Goal: Information Seeking & Learning: Learn about a topic

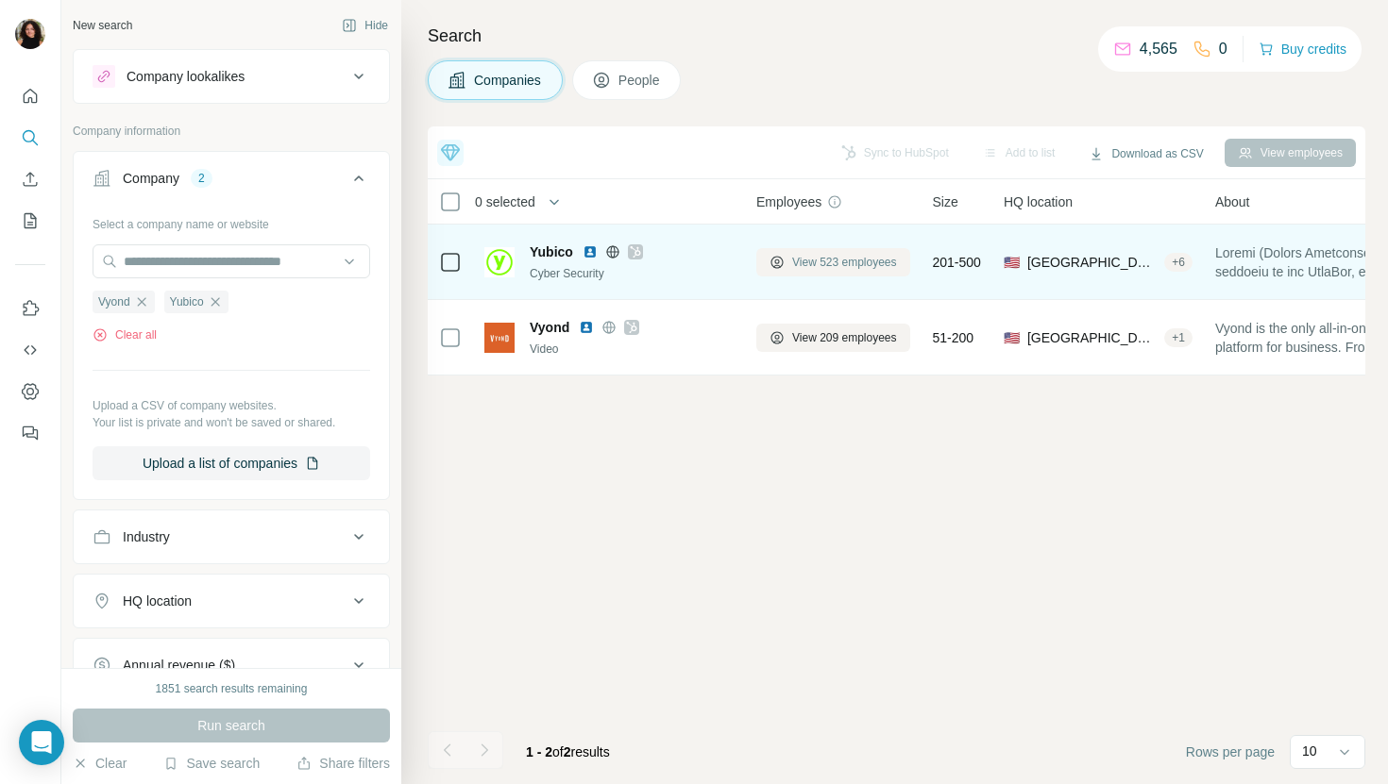
click at [861, 260] on span "View 523 employees" at bounding box center [844, 262] width 105 height 17
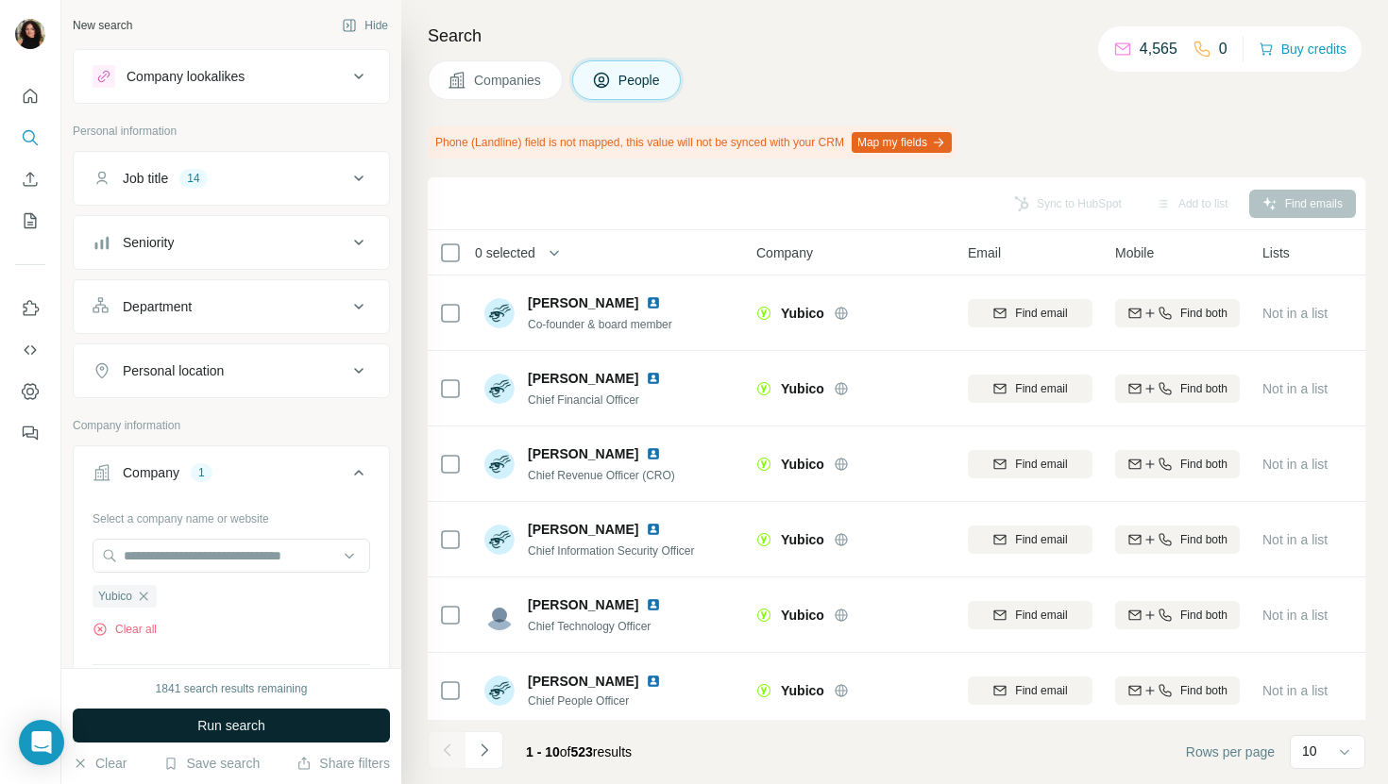
click at [362, 715] on button "Run search" at bounding box center [231, 726] width 317 height 34
click at [362, 715] on div "Run search" at bounding box center [231, 726] width 317 height 34
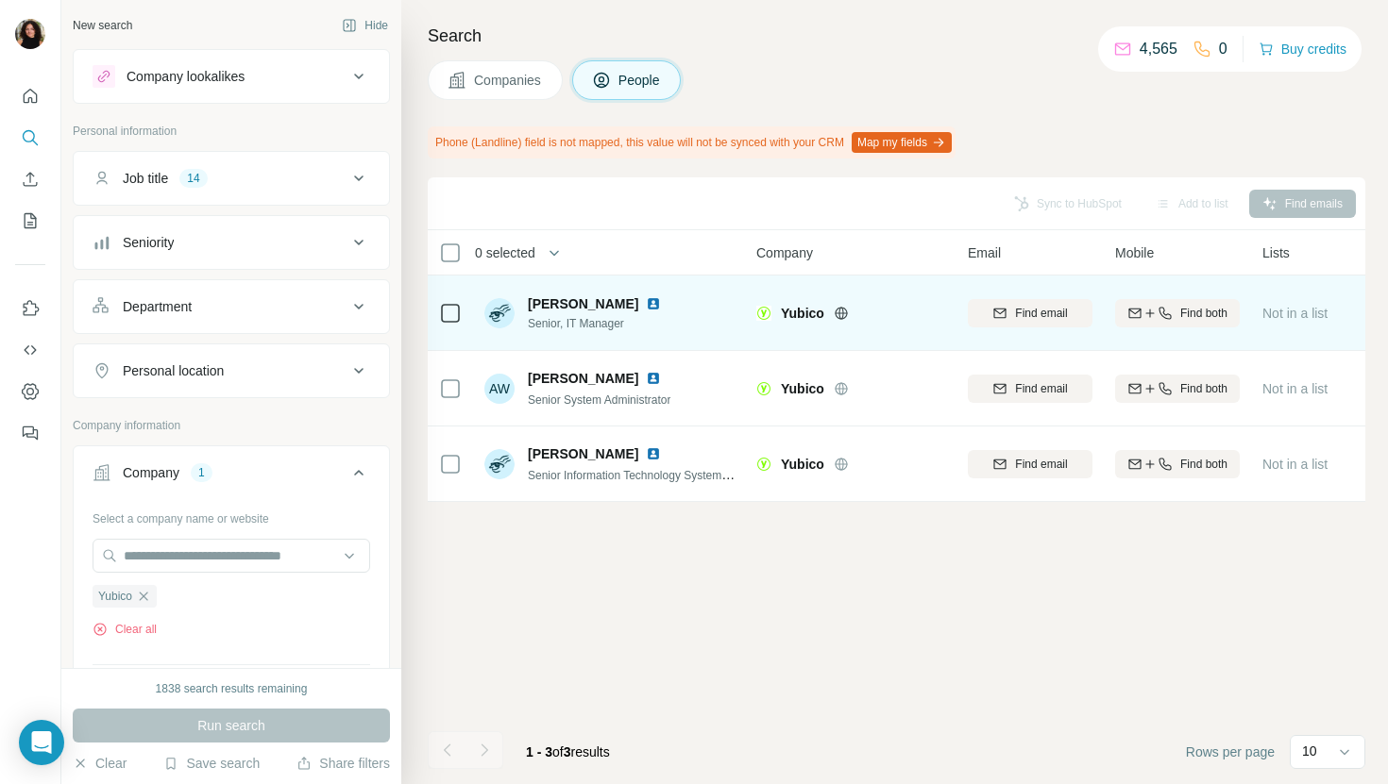
click at [646, 304] on img at bounding box center [653, 303] width 15 height 15
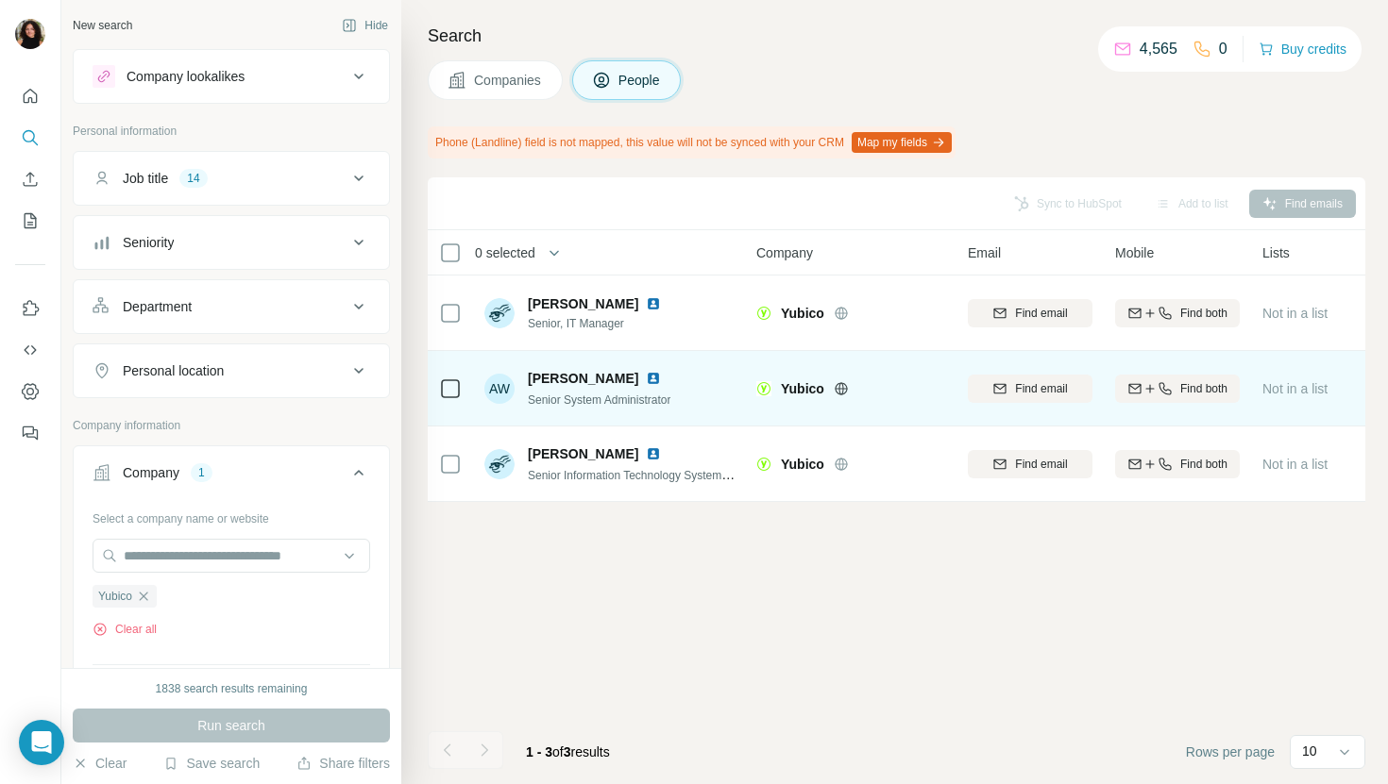
click at [646, 378] on img at bounding box center [653, 378] width 15 height 15
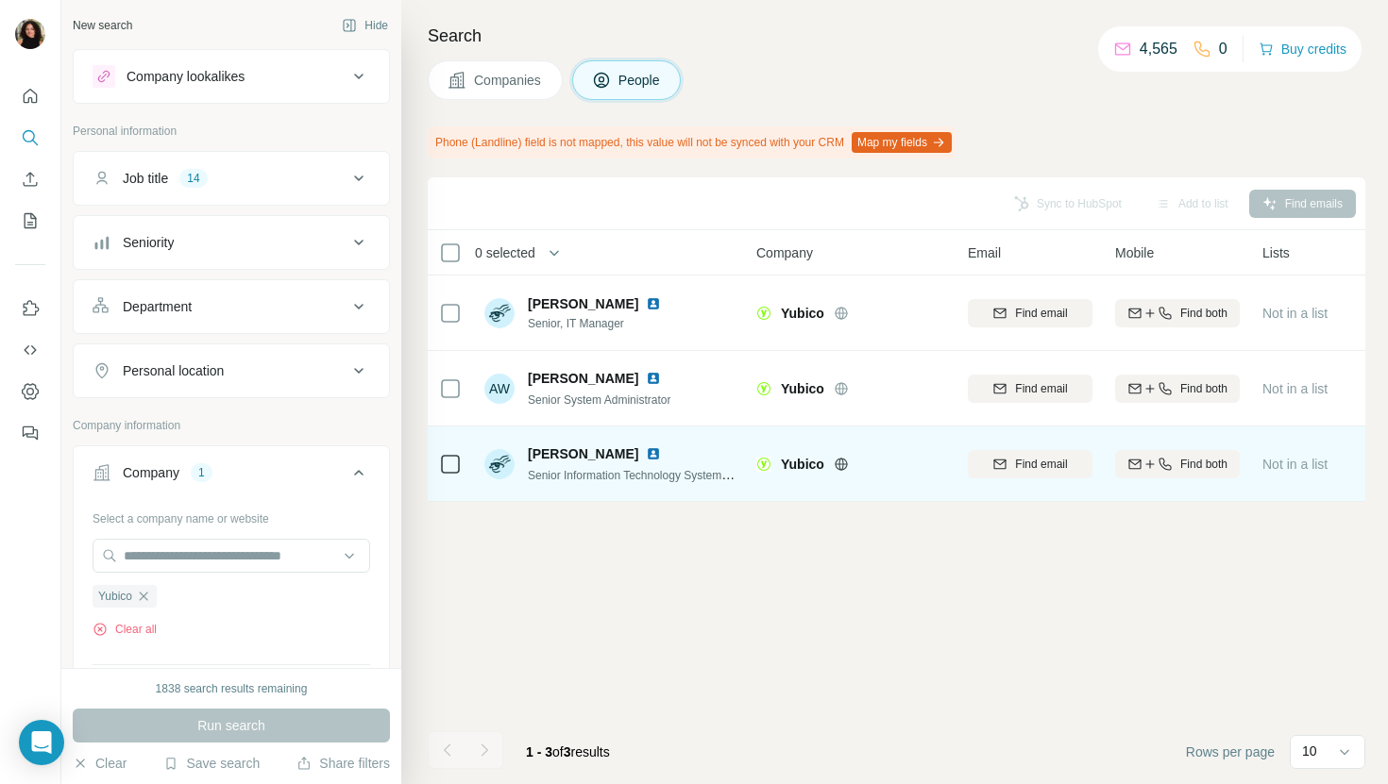
click at [646, 457] on img at bounding box center [653, 453] width 15 height 15
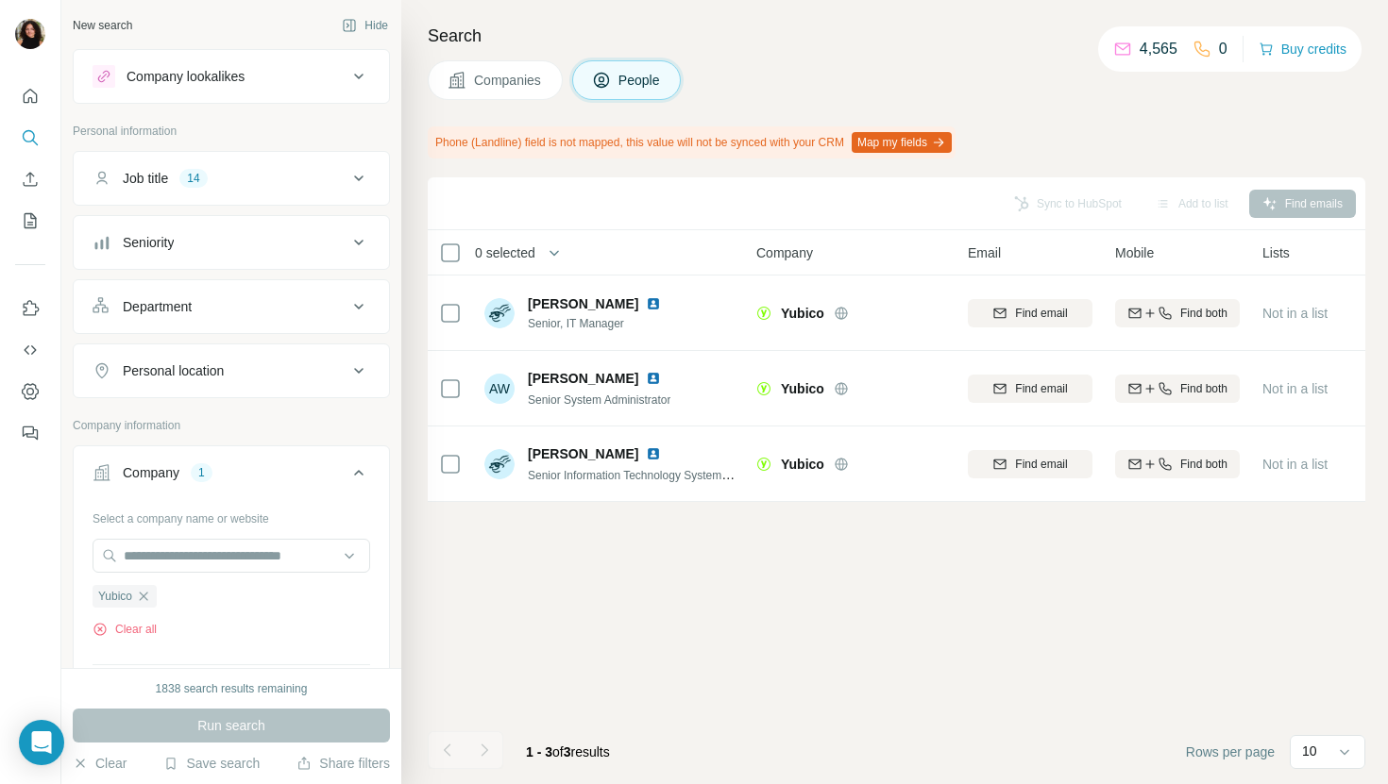
click at [524, 86] on span "Companies" at bounding box center [508, 80] width 69 height 19
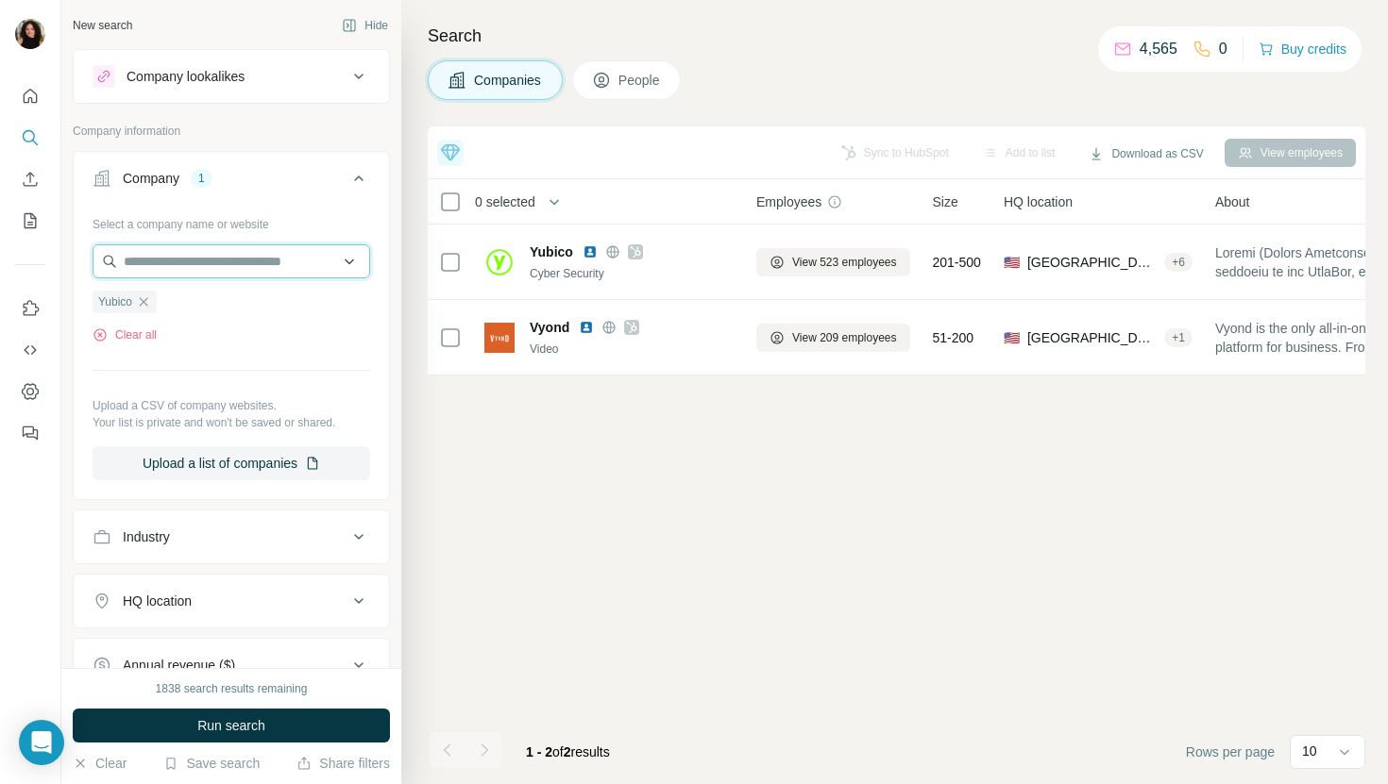
click at [157, 260] on input "text" at bounding box center [232, 261] width 278 height 34
type input "**********"
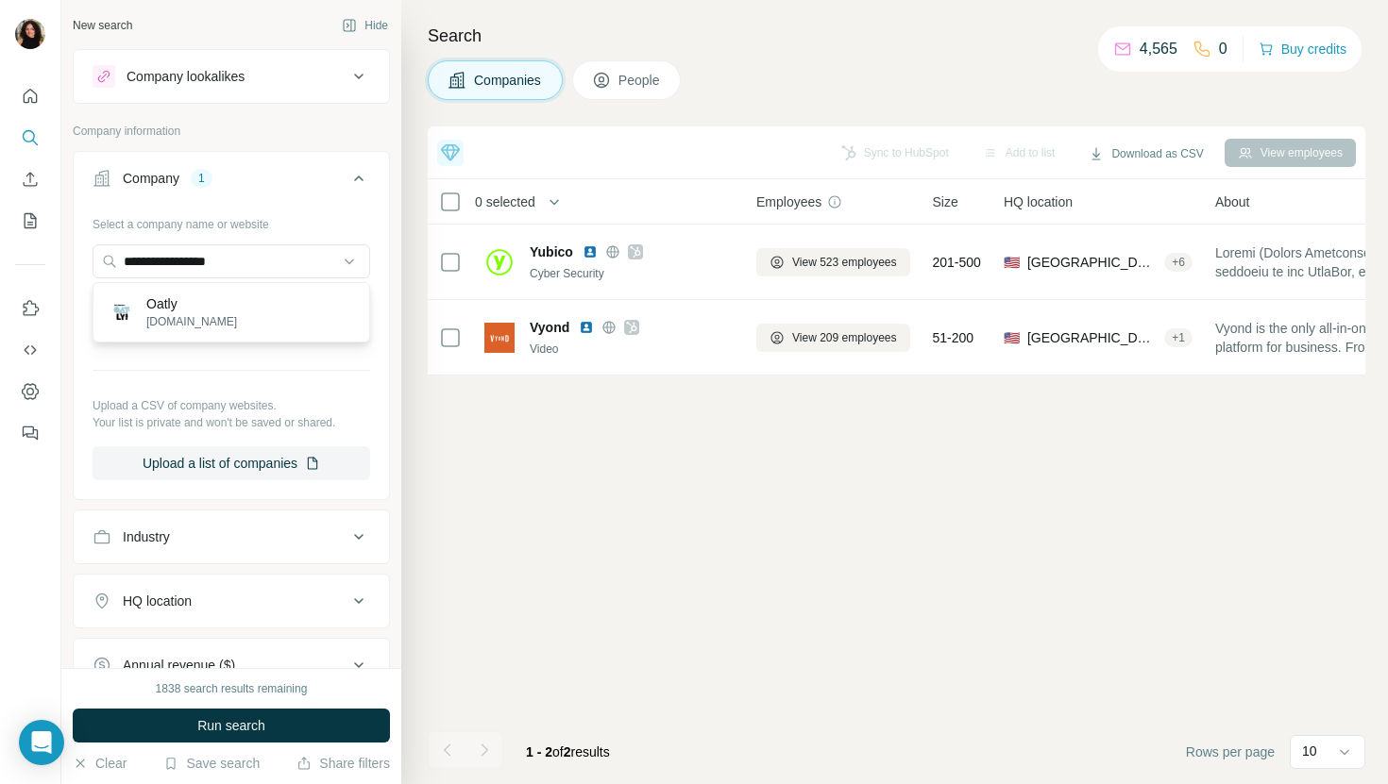
click at [295, 320] on div "Oatly [DOMAIN_NAME]" at bounding box center [231, 312] width 268 height 51
click at [298, 717] on button "Run search" at bounding box center [231, 726] width 317 height 34
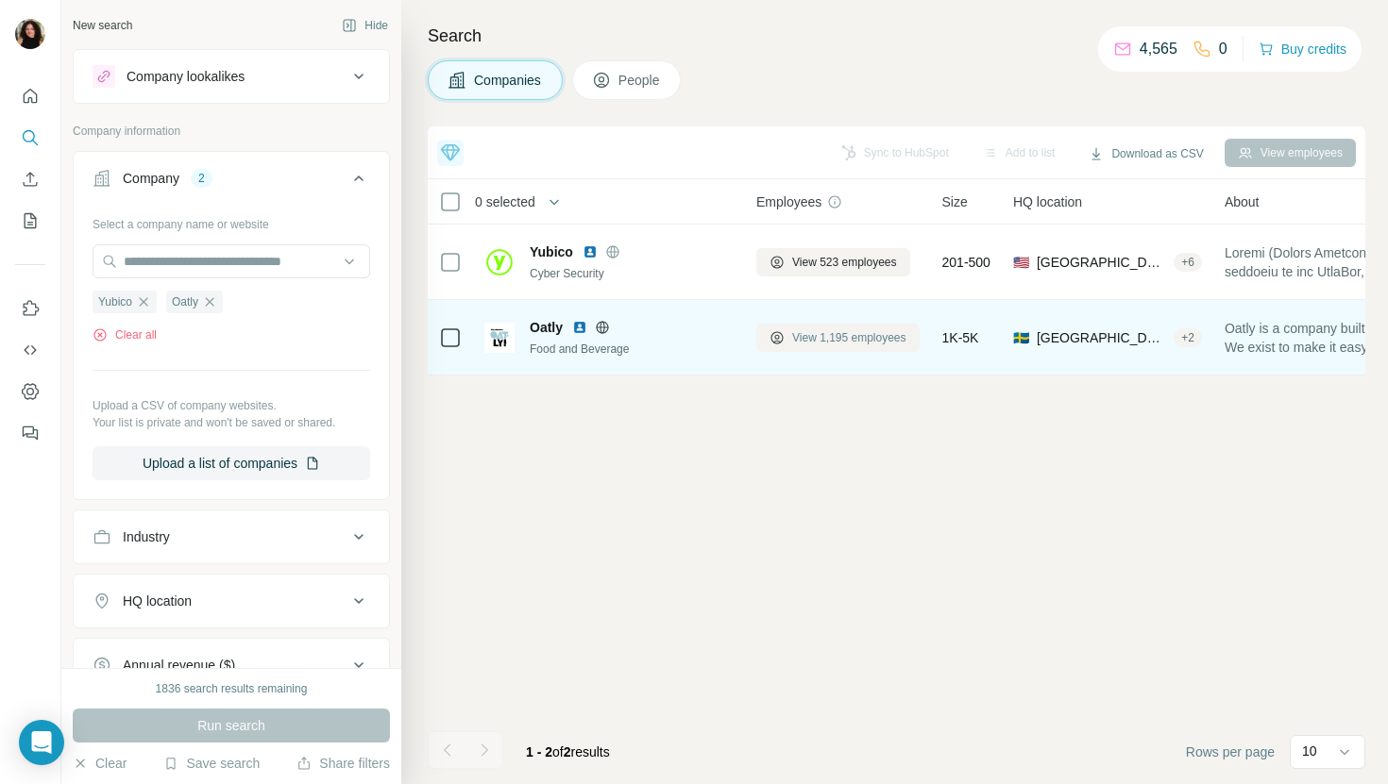
click at [823, 338] on span "View 1,195 employees" at bounding box center [849, 337] width 114 height 17
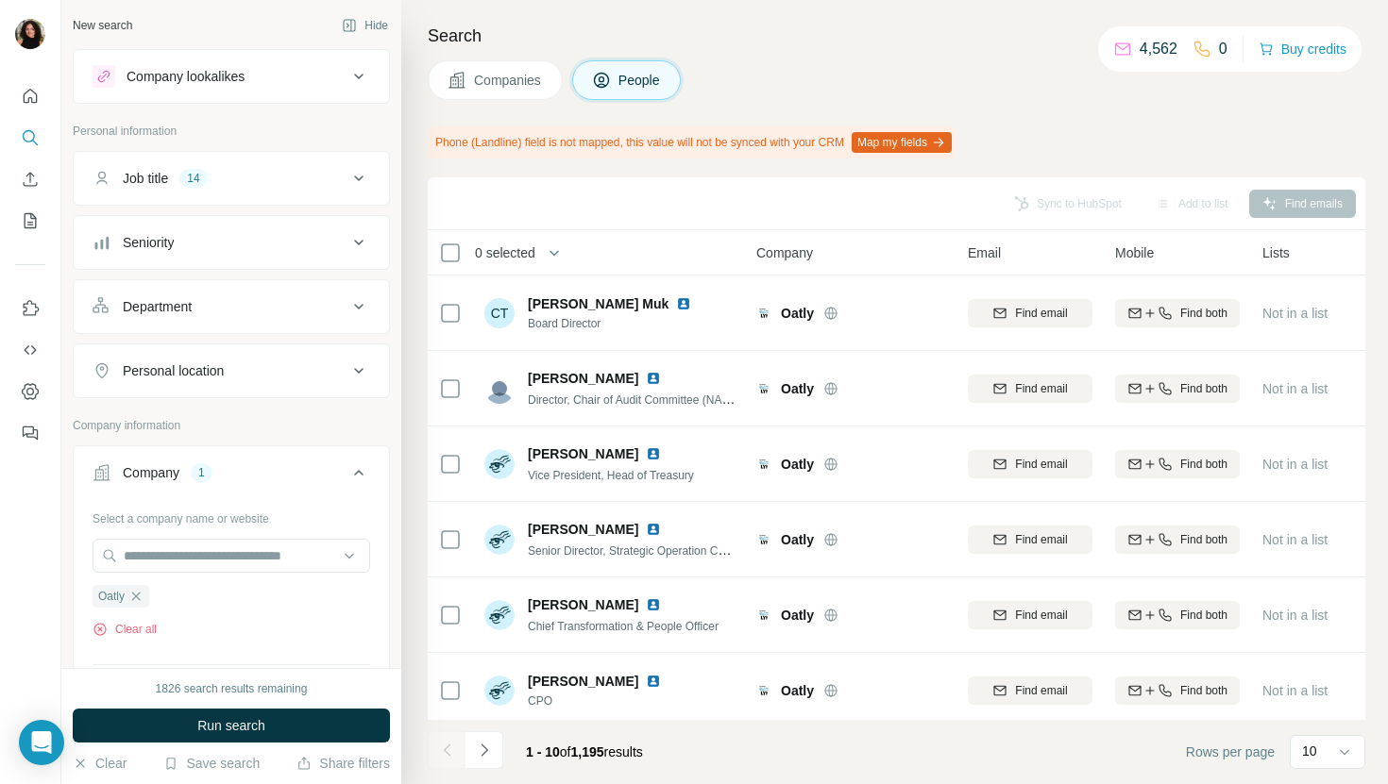
click at [332, 708] on div "1826 search results remaining Run search Clear Save search Share filters" at bounding box center [231, 726] width 340 height 116
click at [330, 724] on button "Run search" at bounding box center [231, 726] width 317 height 34
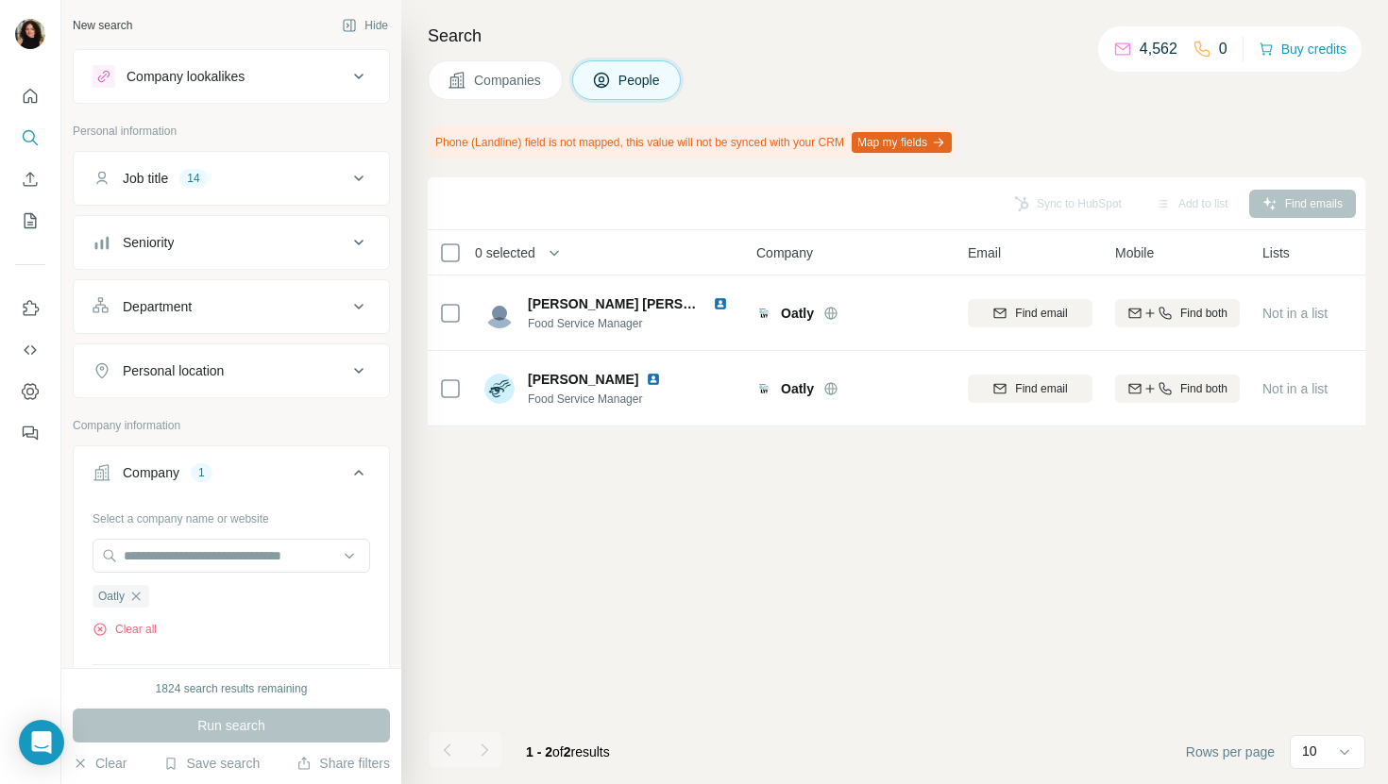
click at [496, 76] on span "Companies" at bounding box center [508, 80] width 69 height 19
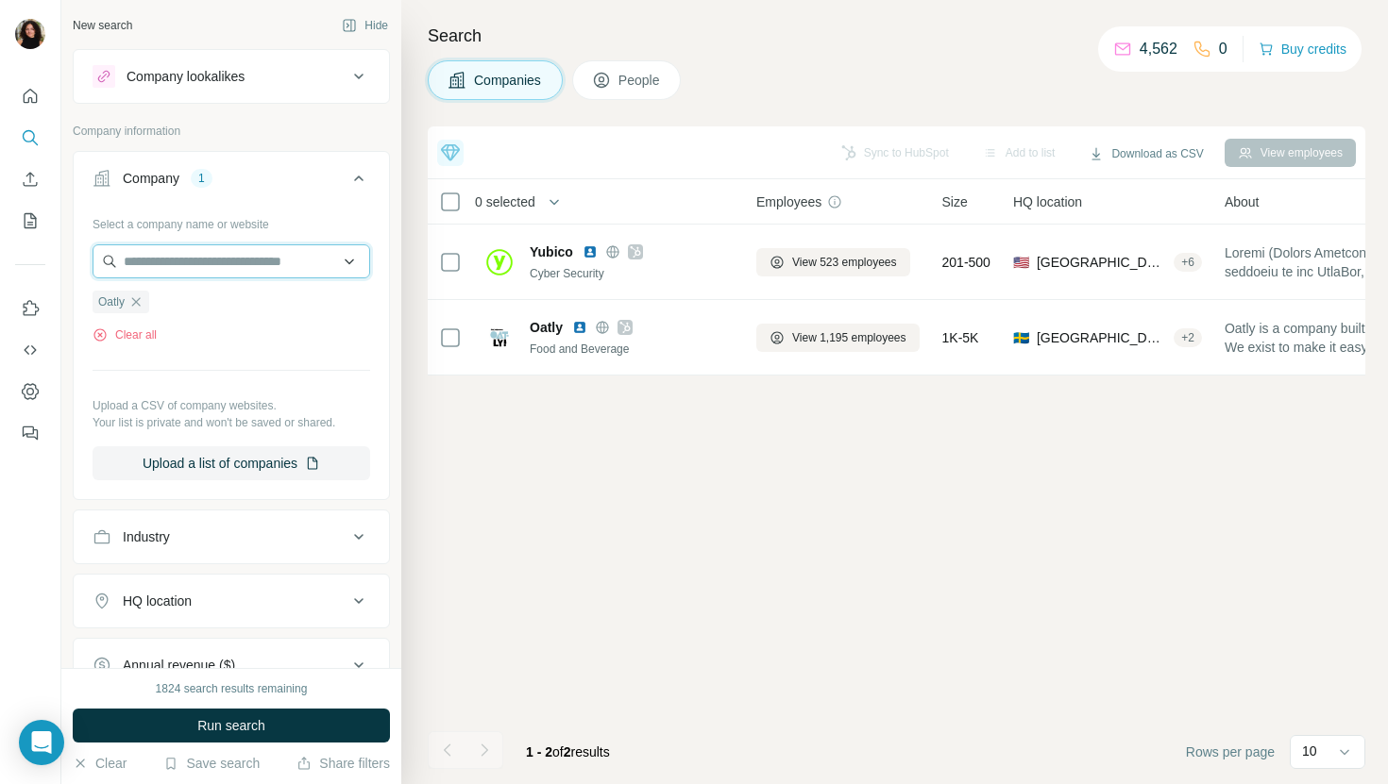
click at [272, 261] on input "text" at bounding box center [232, 261] width 278 height 34
paste input "**********"
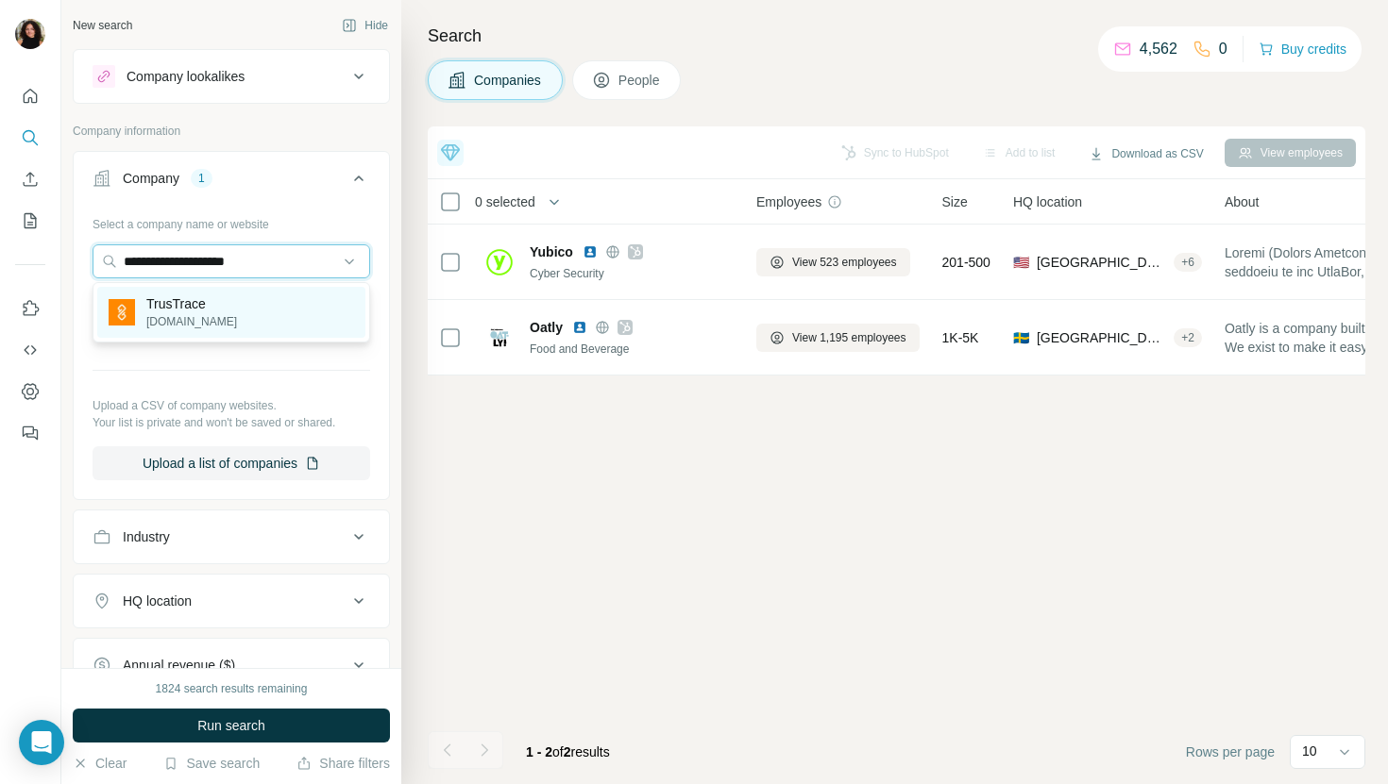
type input "**********"
click at [306, 314] on div "TrusTrace [DOMAIN_NAME]" at bounding box center [231, 312] width 268 height 51
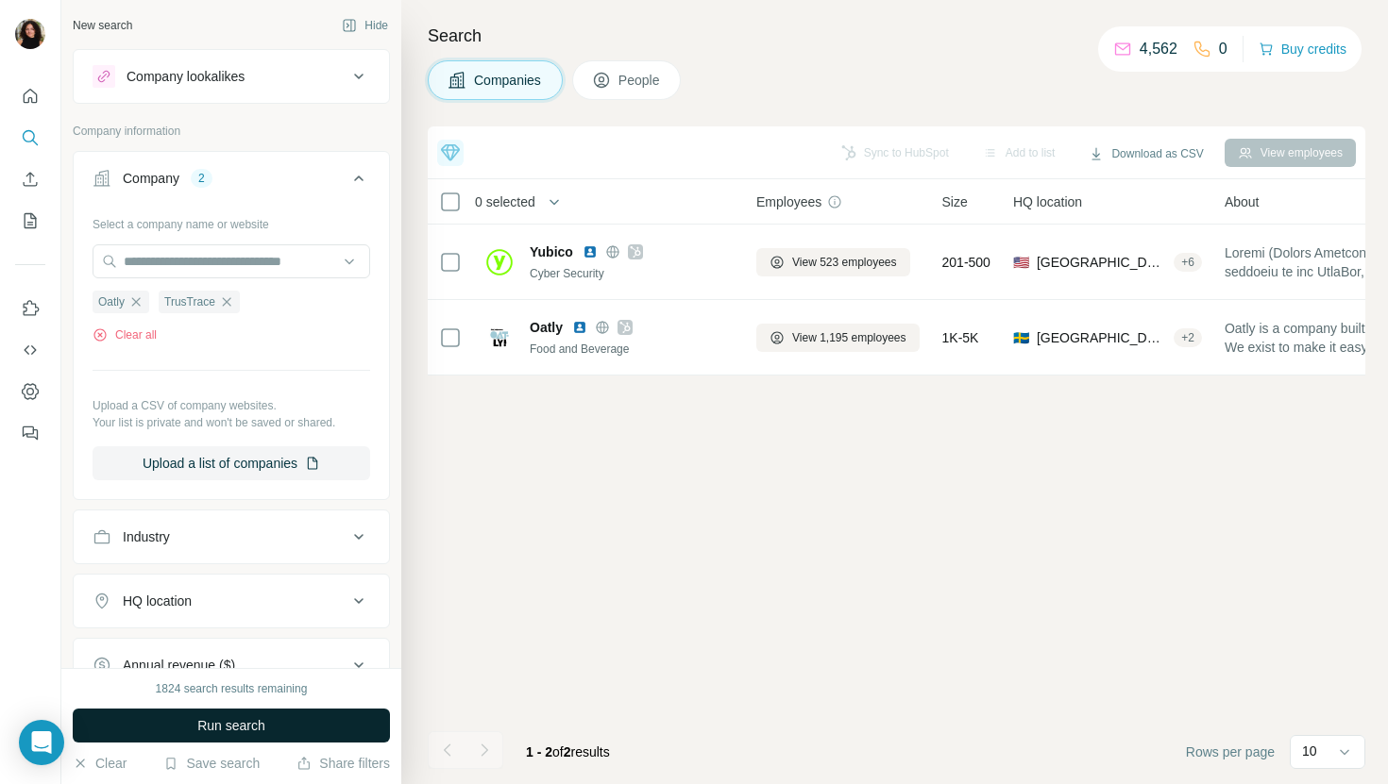
click at [320, 735] on button "Run search" at bounding box center [231, 726] width 317 height 34
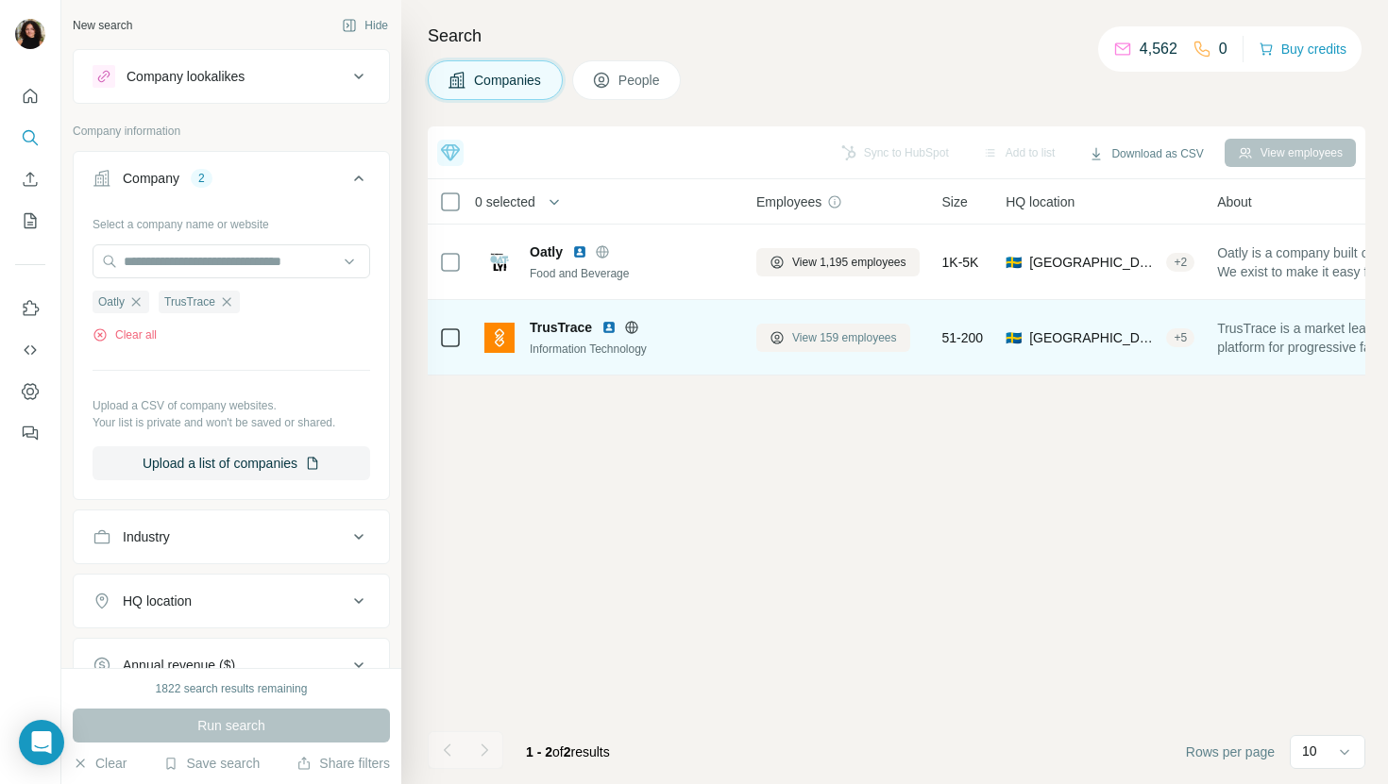
click at [804, 347] on button "View 159 employees" at bounding box center [833, 338] width 154 height 28
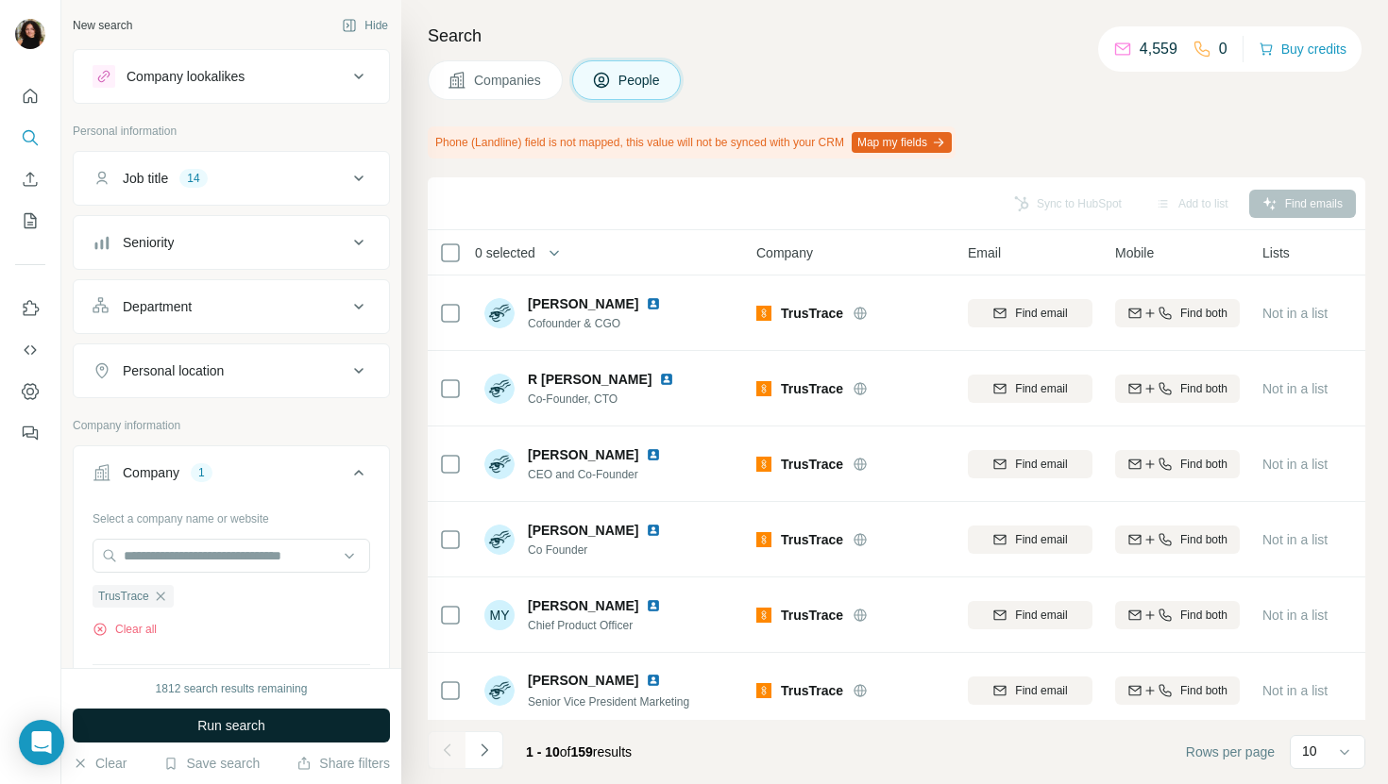
click at [344, 728] on button "Run search" at bounding box center [231, 726] width 317 height 34
click at [344, 728] on div "Run search" at bounding box center [231, 726] width 317 height 34
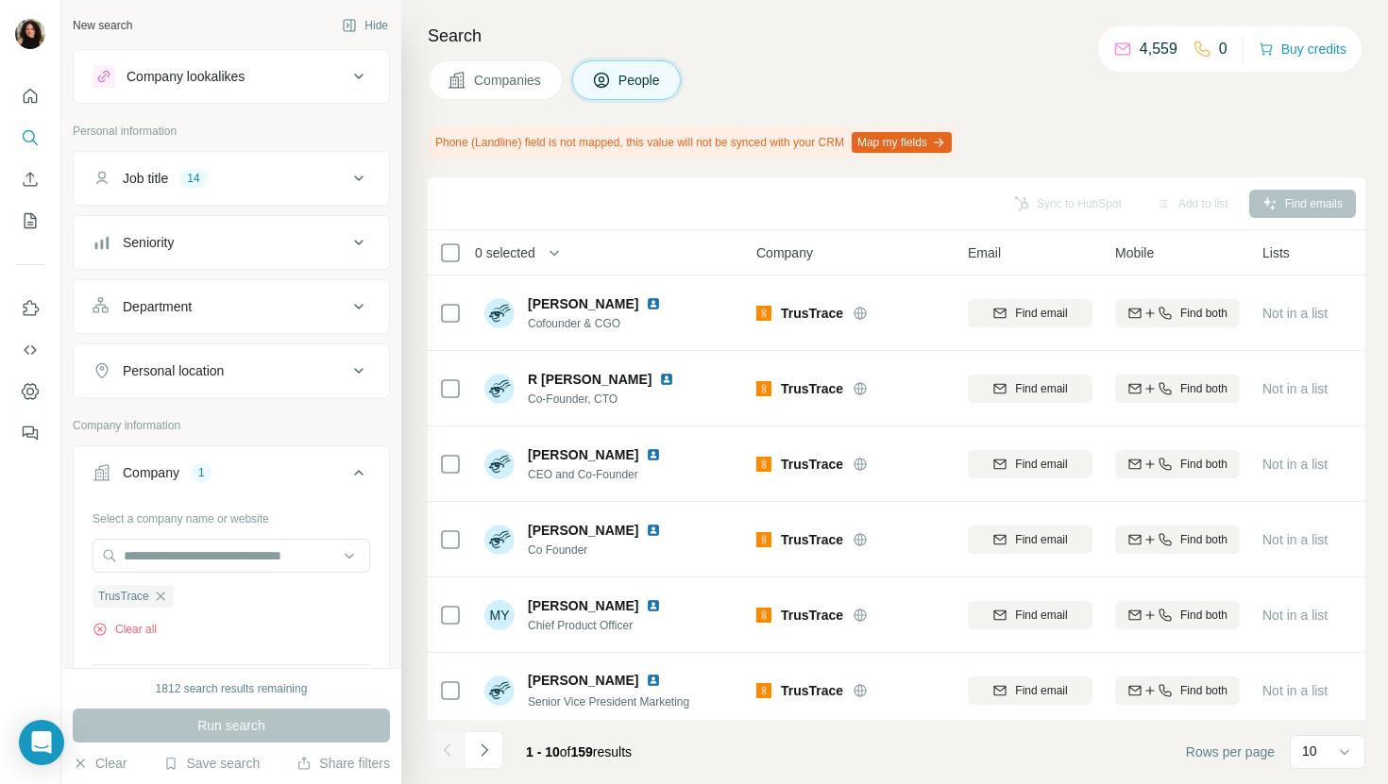
click at [513, 82] on span "Companies" at bounding box center [508, 80] width 69 height 19
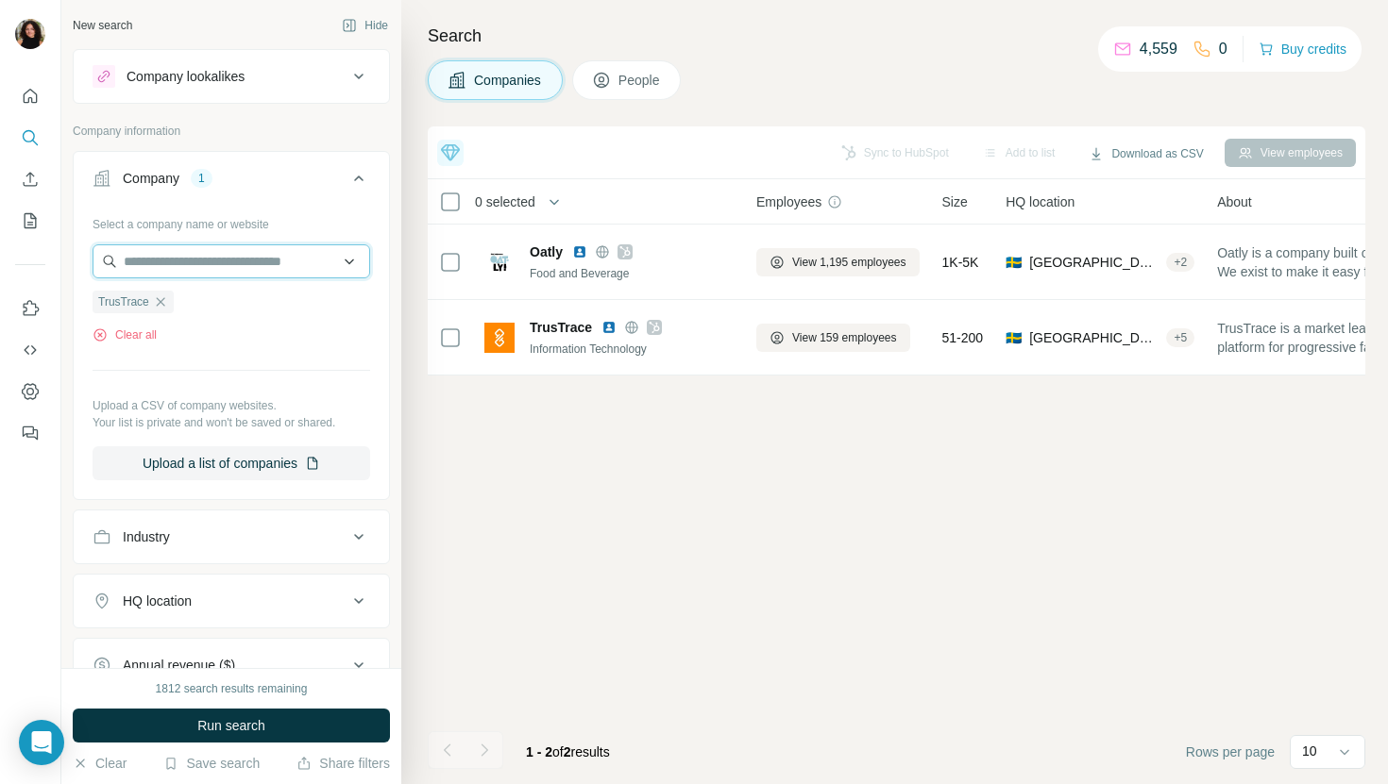
click at [230, 252] on input "text" at bounding box center [232, 261] width 278 height 34
paste input "**********"
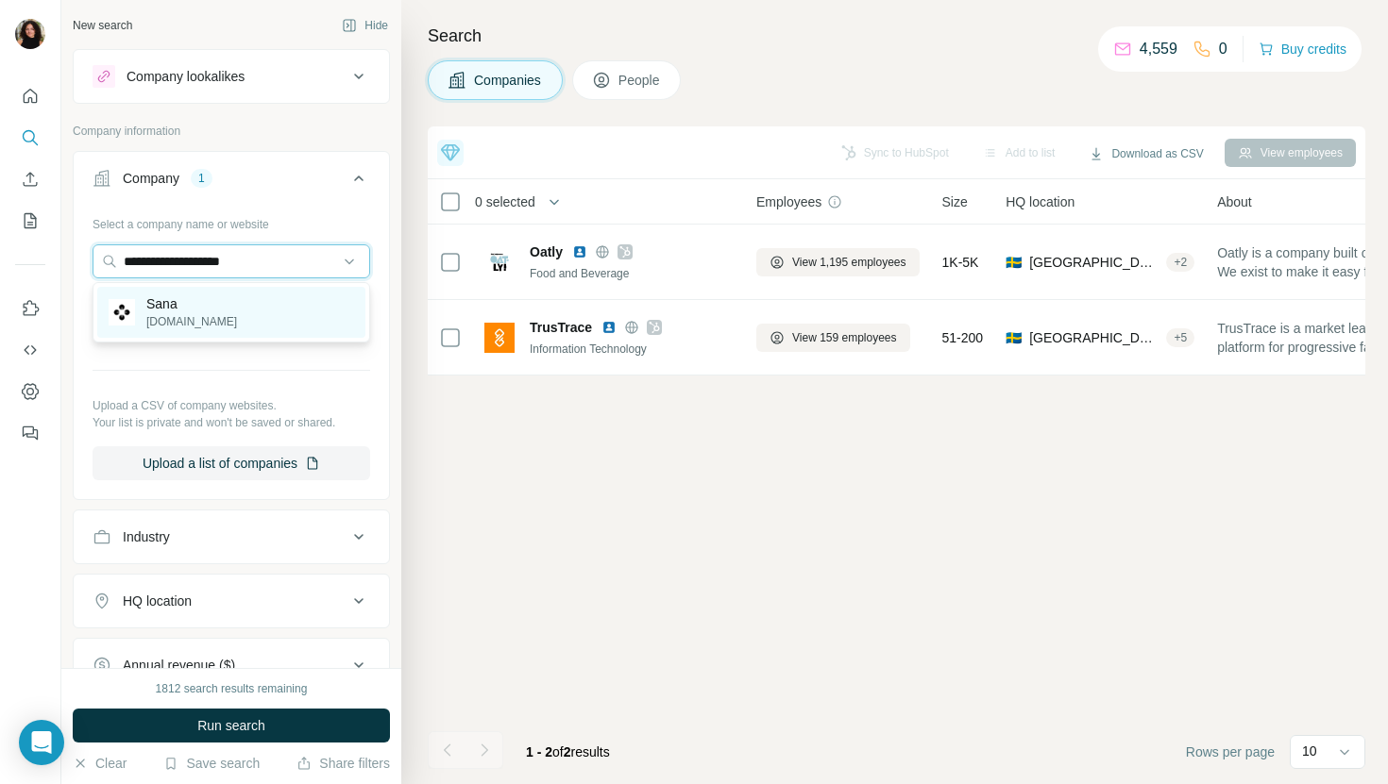
type input "**********"
click at [246, 299] on div "Sana [DOMAIN_NAME]" at bounding box center [231, 312] width 268 height 51
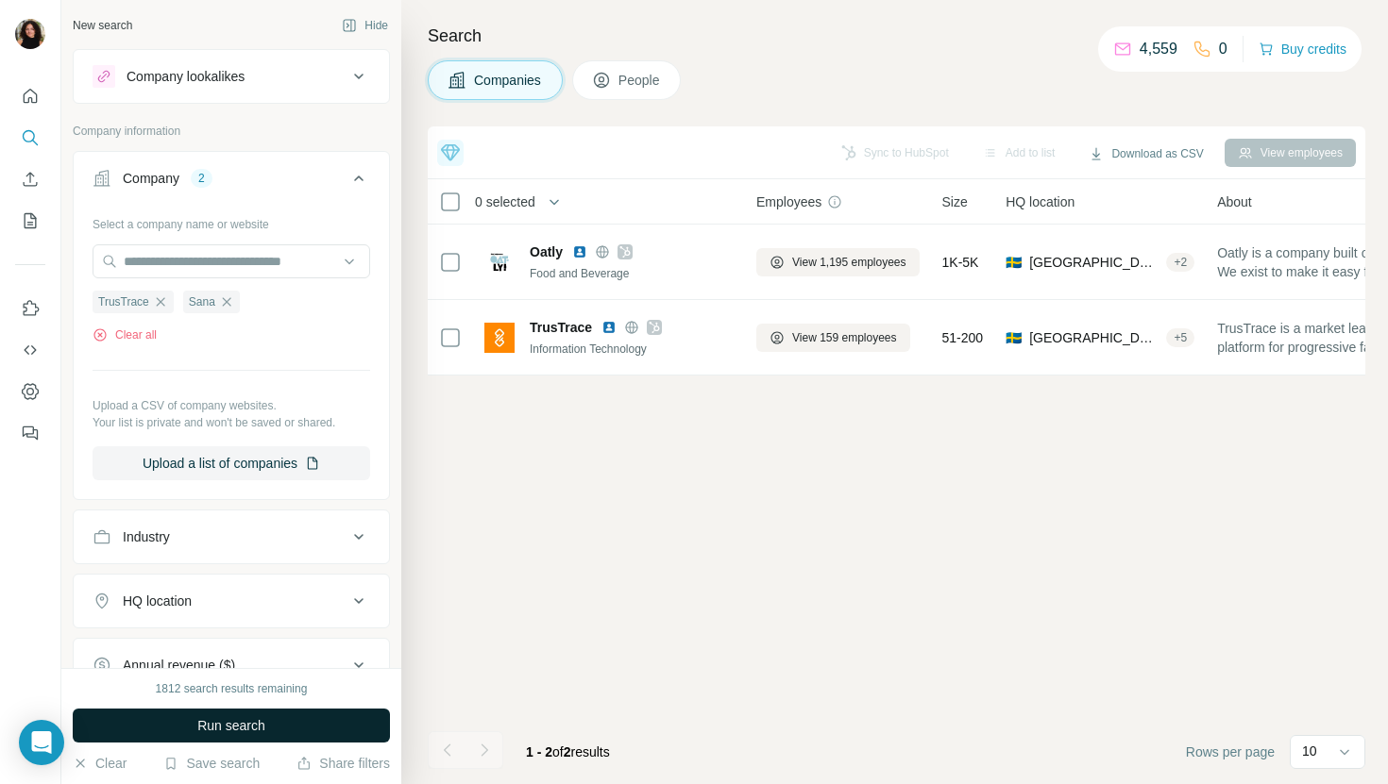
click at [223, 715] on button "Run search" at bounding box center [231, 726] width 317 height 34
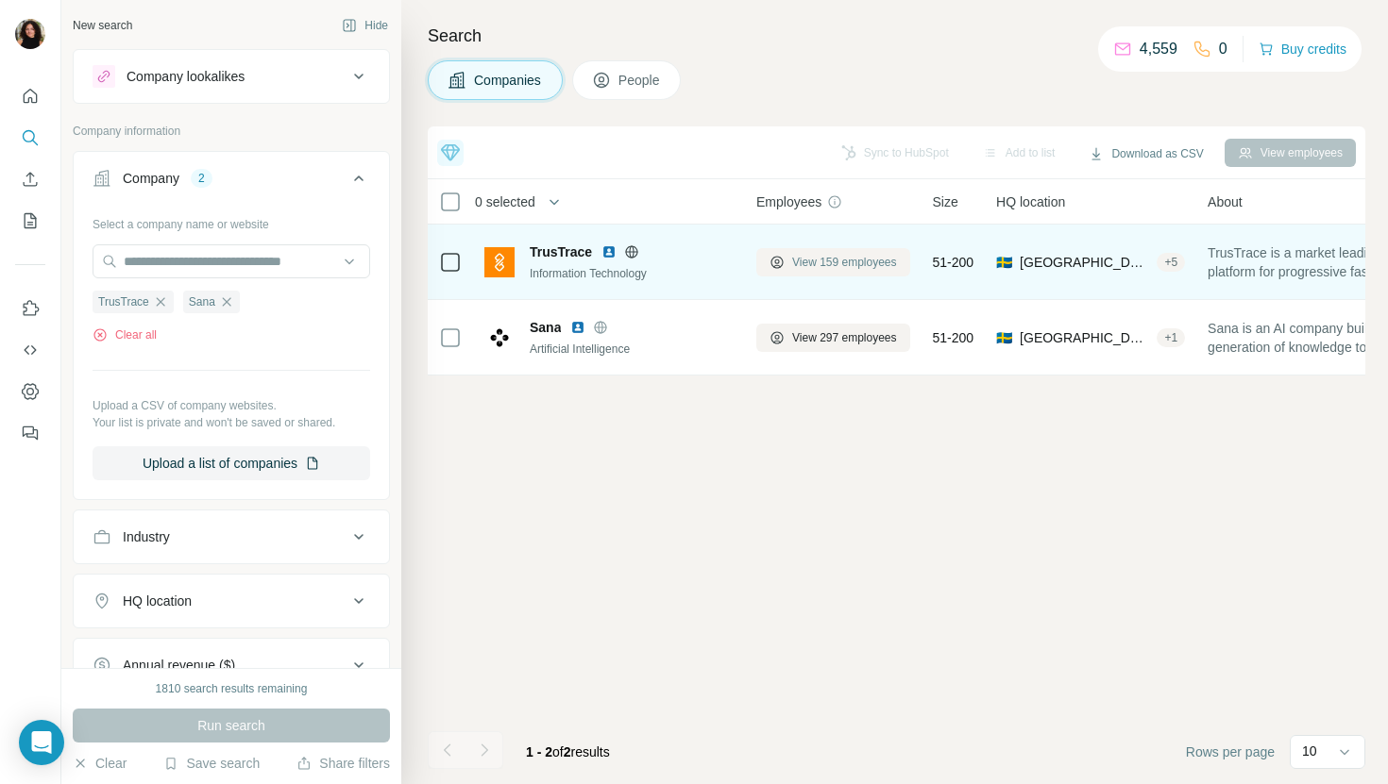
click at [868, 262] on span "View 159 employees" at bounding box center [844, 262] width 105 height 17
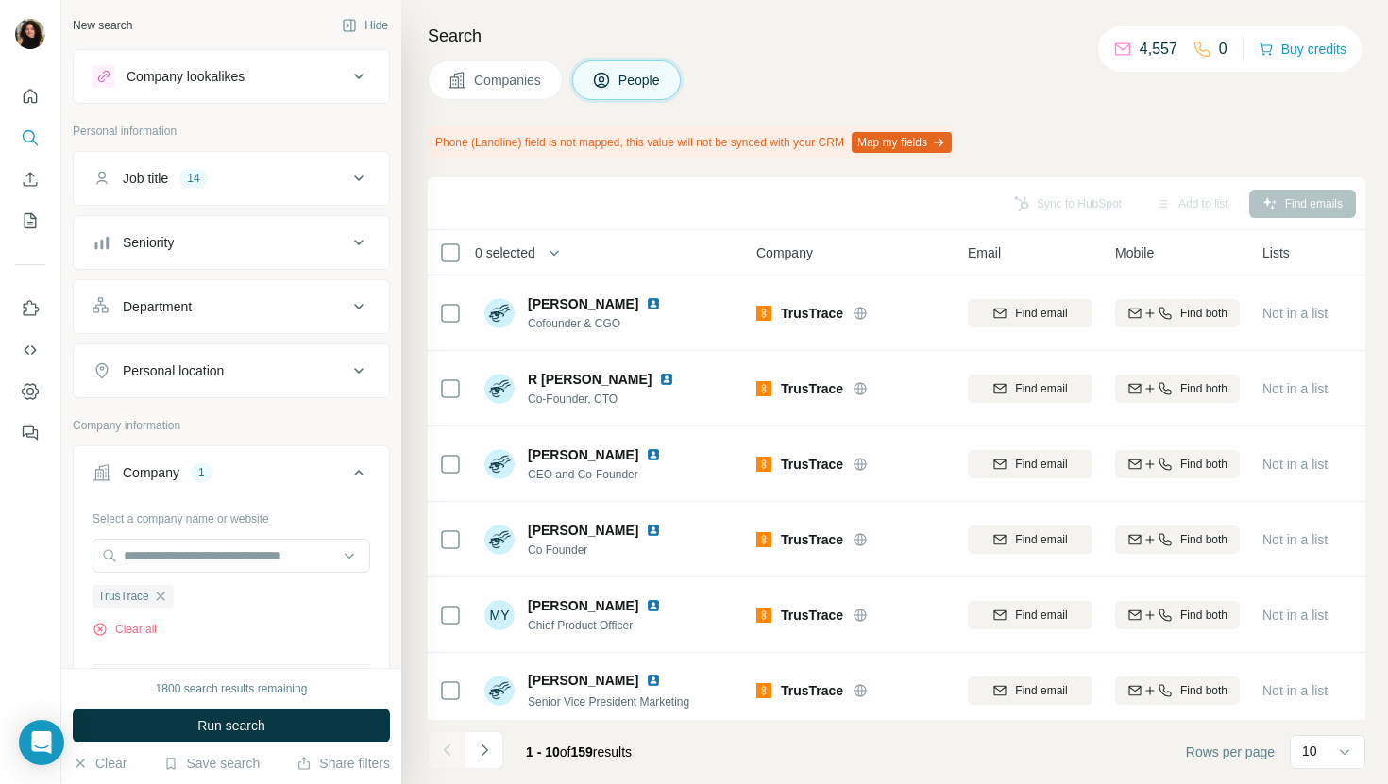
click at [553, 72] on button "Companies" at bounding box center [495, 80] width 135 height 40
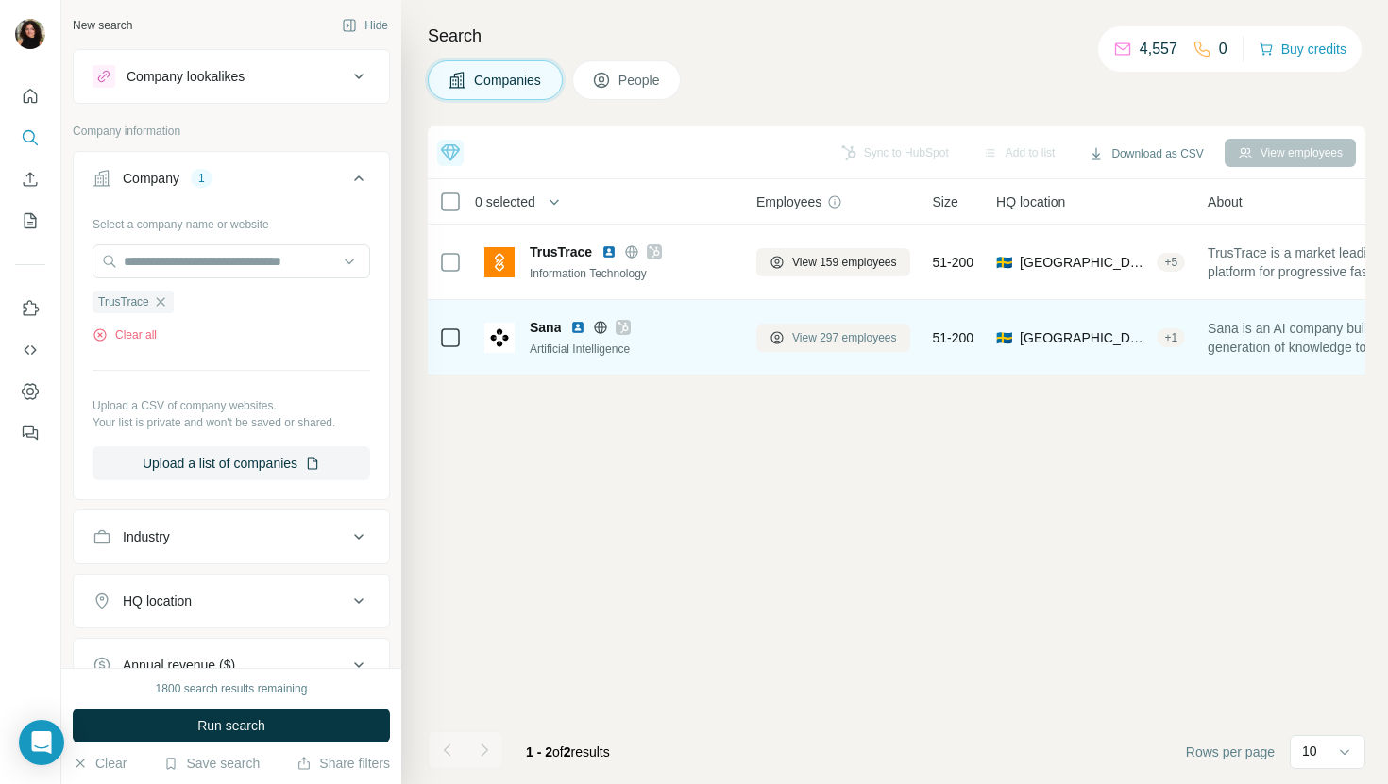
click at [837, 344] on span "View 297 employees" at bounding box center [844, 337] width 105 height 17
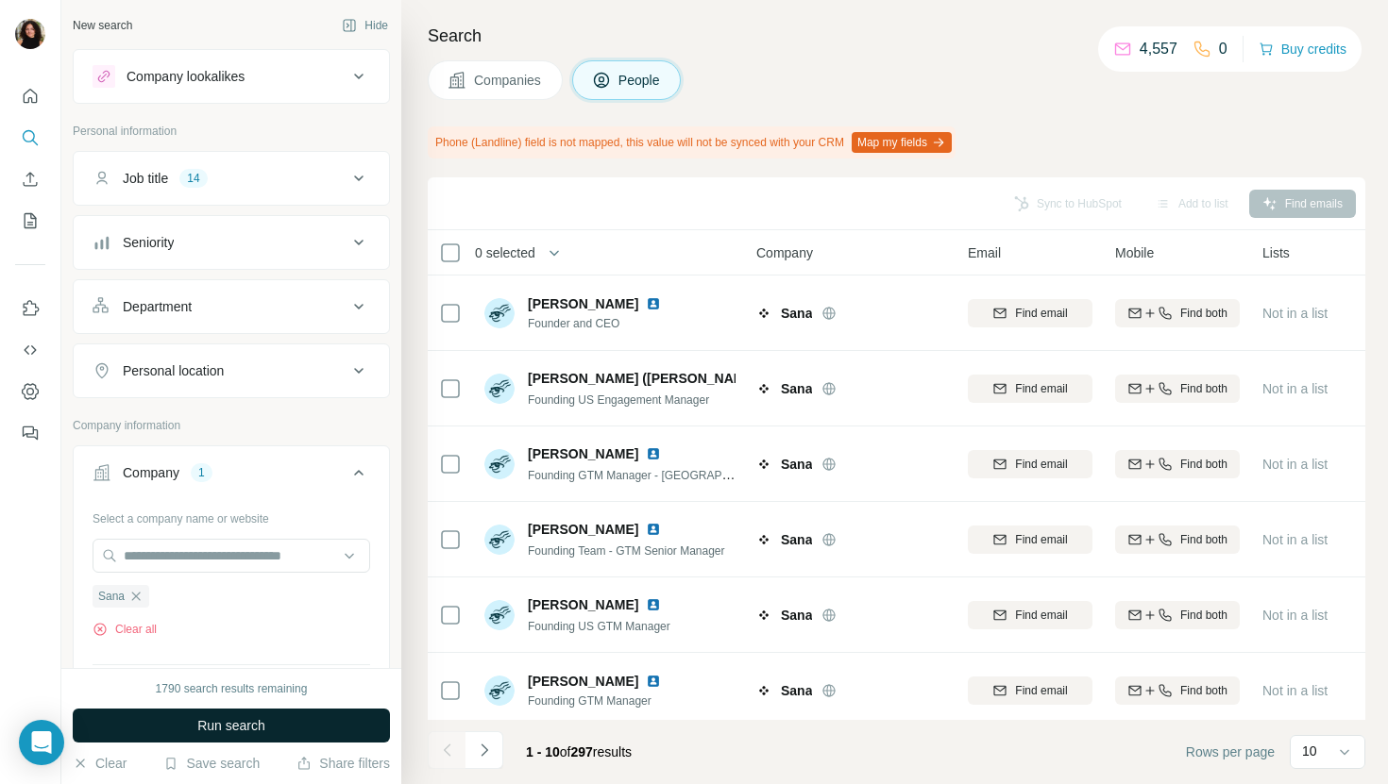
click at [345, 723] on button "Run search" at bounding box center [231, 726] width 317 height 34
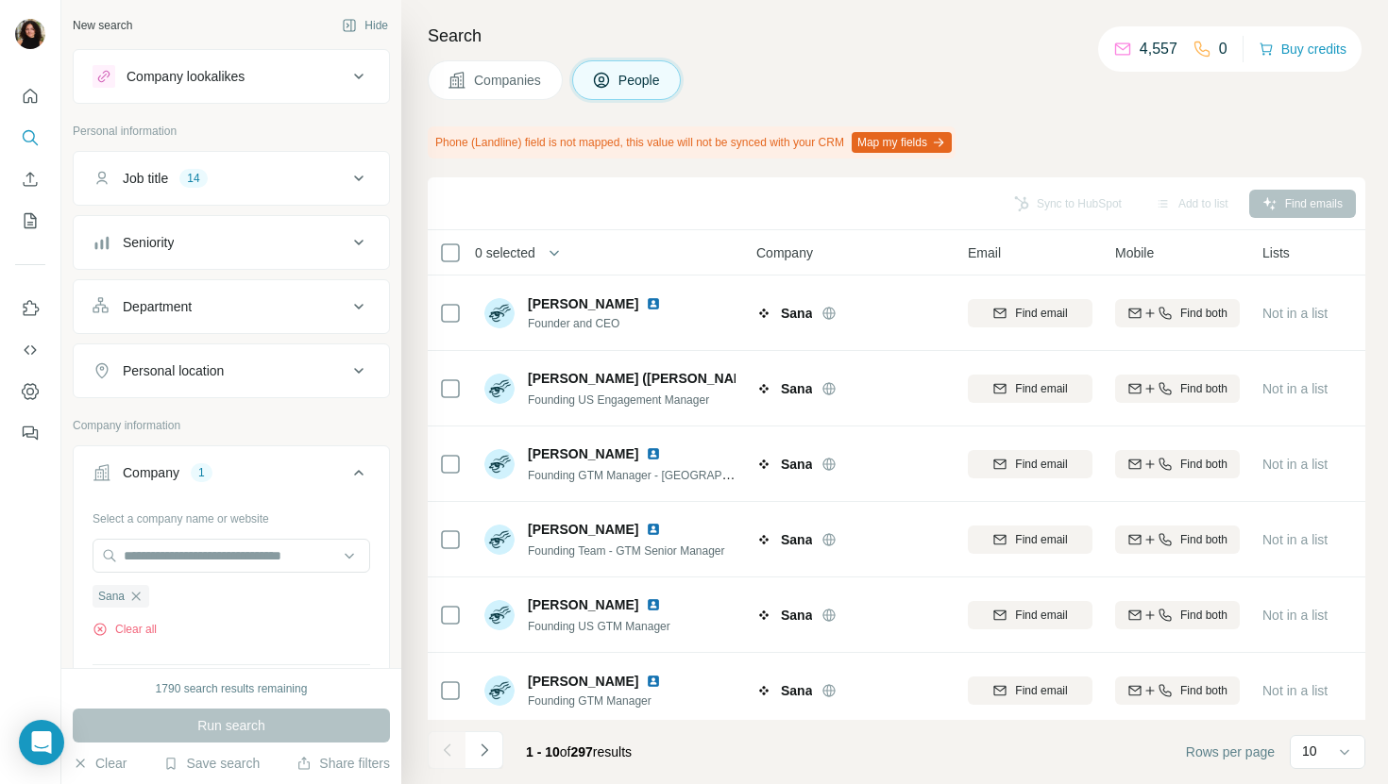
click at [495, 101] on div "Search Companies People Phone (Landline) field is not mapped, this value will n…" at bounding box center [894, 392] width 986 height 784
click at [440, 80] on button "Companies" at bounding box center [495, 80] width 135 height 40
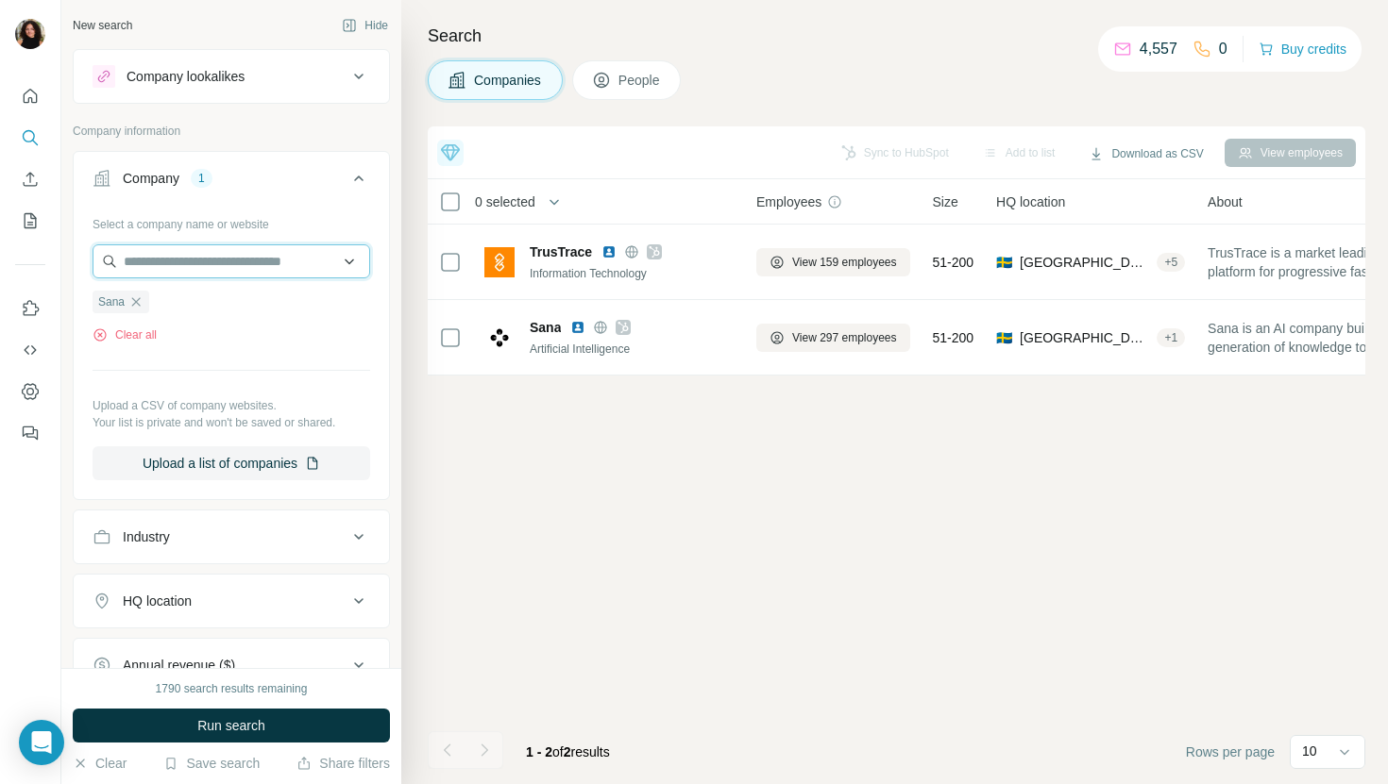
click at [278, 270] on input "text" at bounding box center [232, 261] width 278 height 34
paste input "**********"
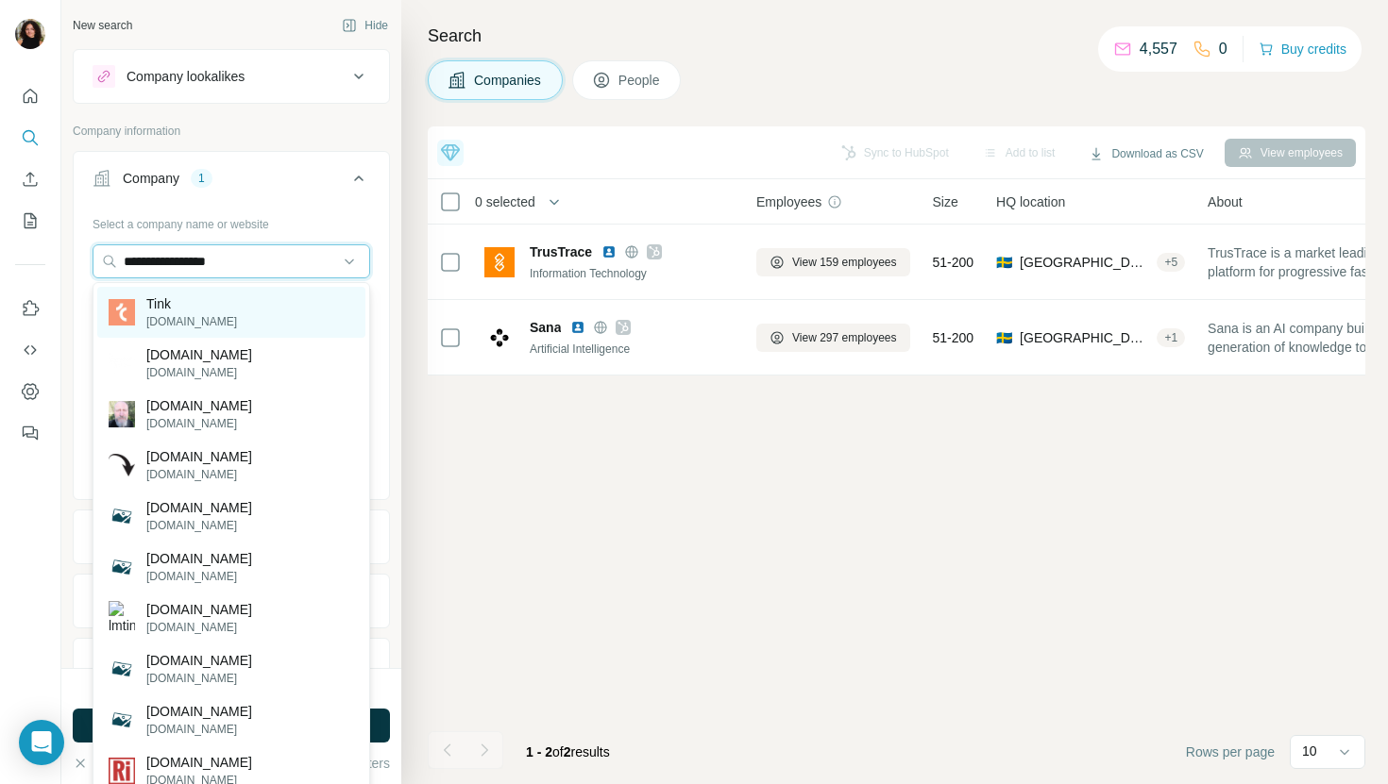
type input "**********"
click at [327, 301] on div "Tink [DOMAIN_NAME]" at bounding box center [231, 312] width 268 height 51
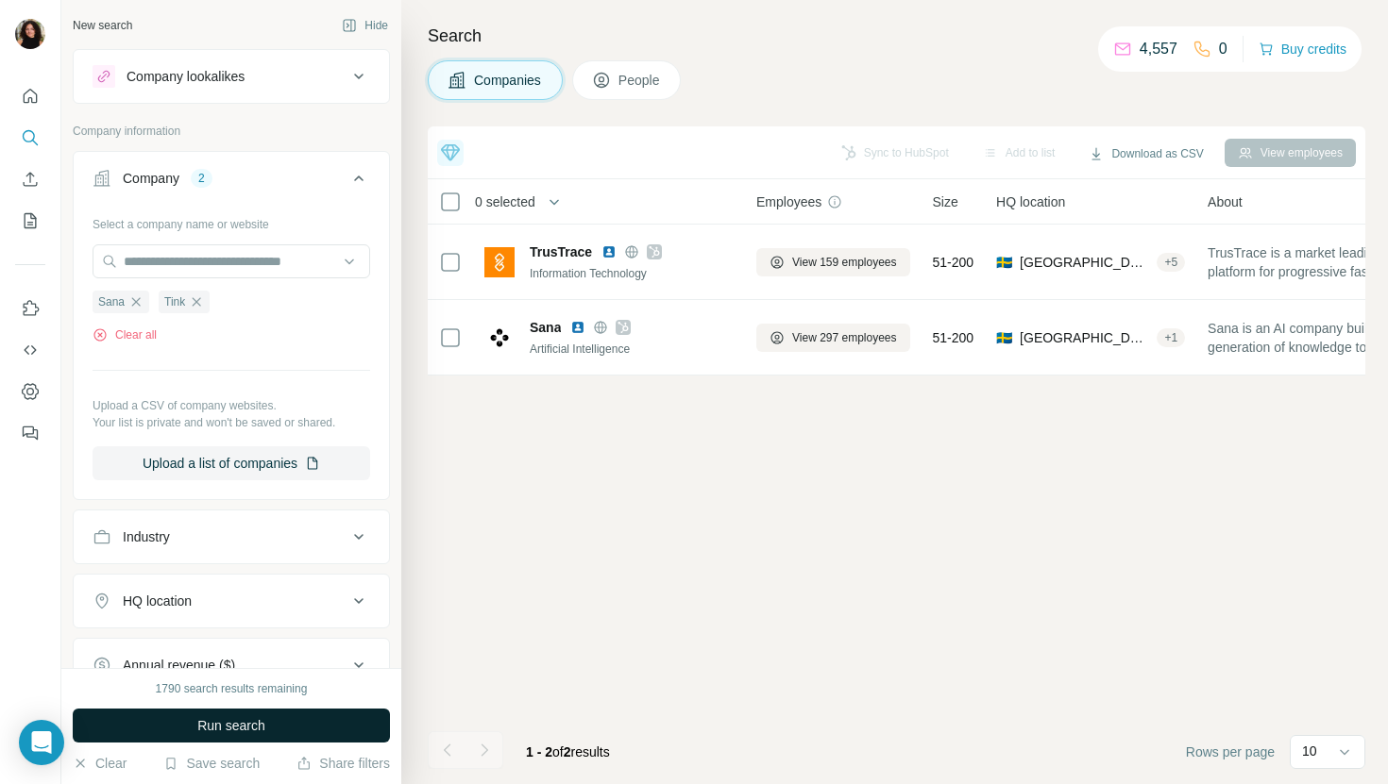
click at [340, 722] on button "Run search" at bounding box center [231, 726] width 317 height 34
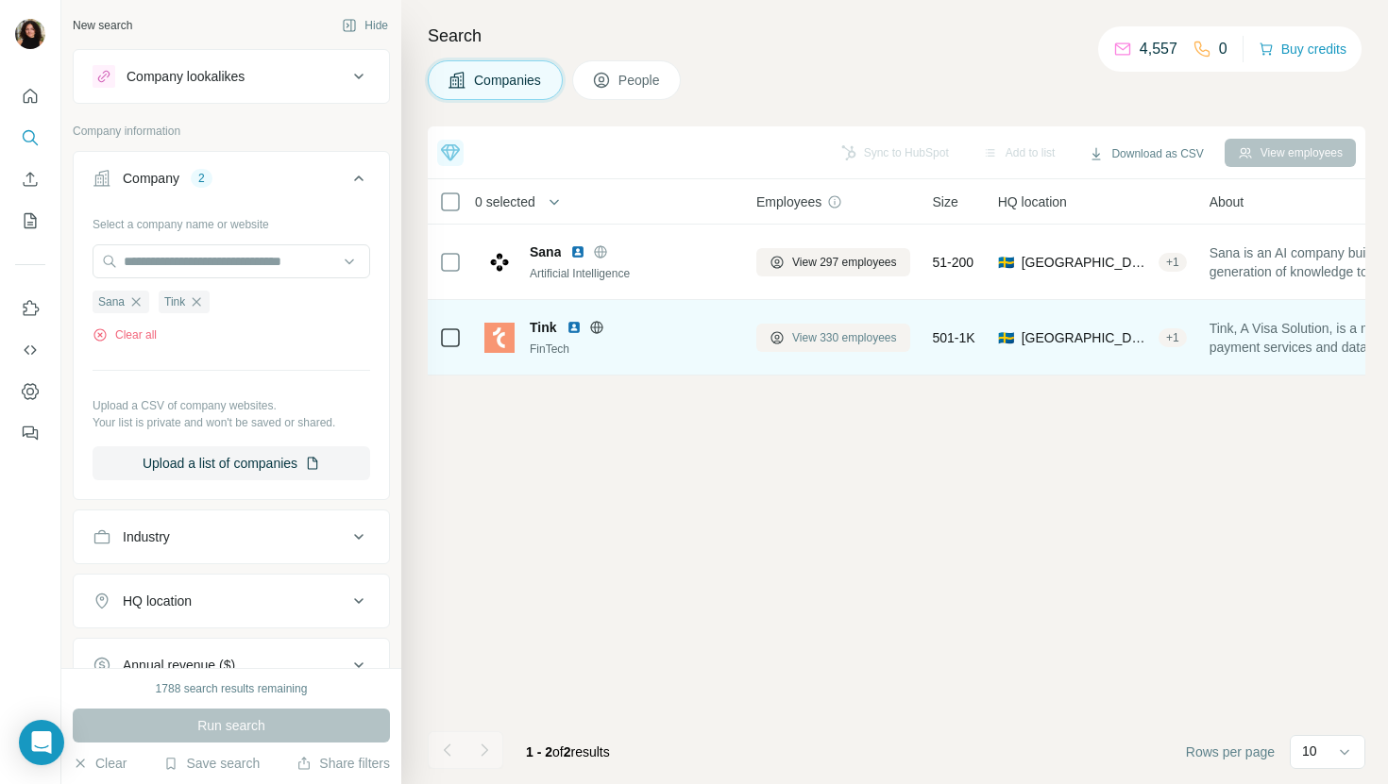
click at [860, 324] on button "View 330 employees" at bounding box center [833, 338] width 154 height 28
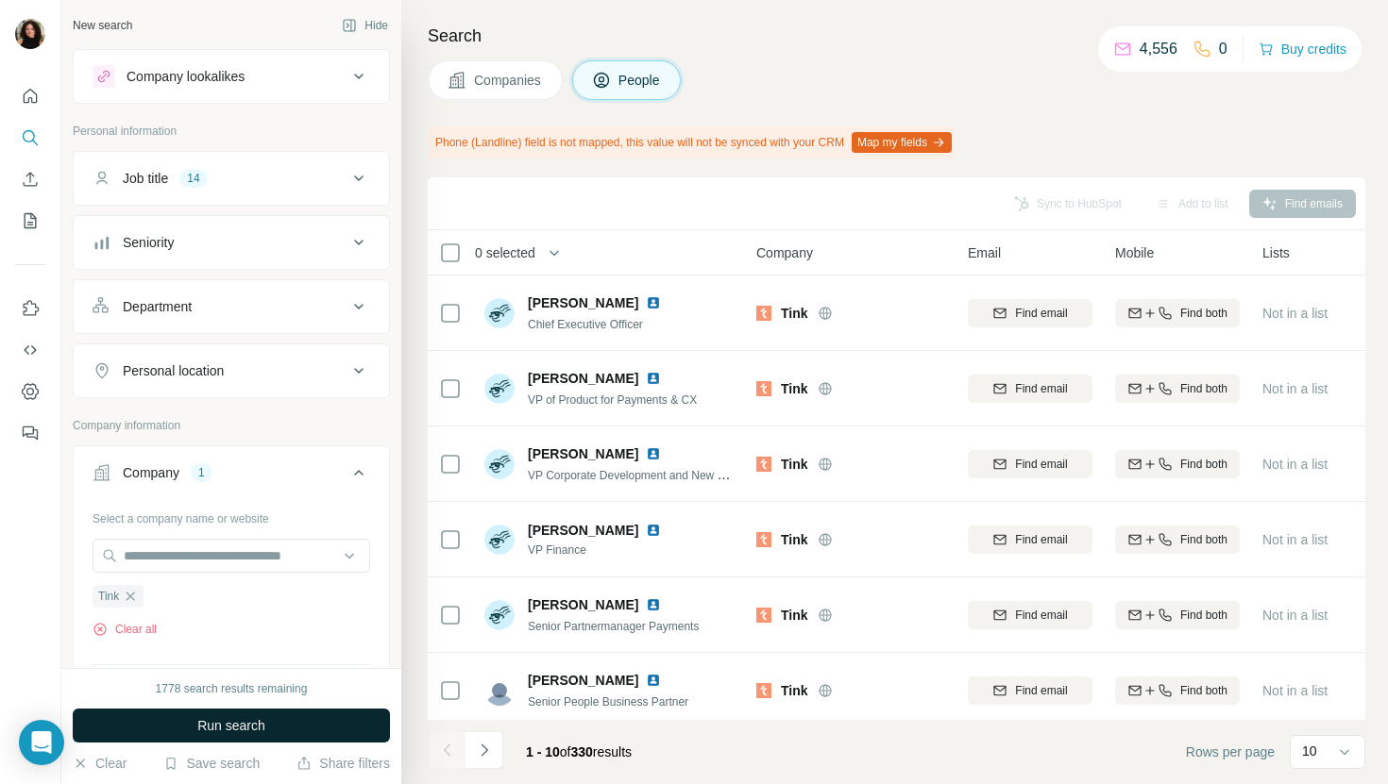
click at [345, 740] on button "Run search" at bounding box center [231, 726] width 317 height 34
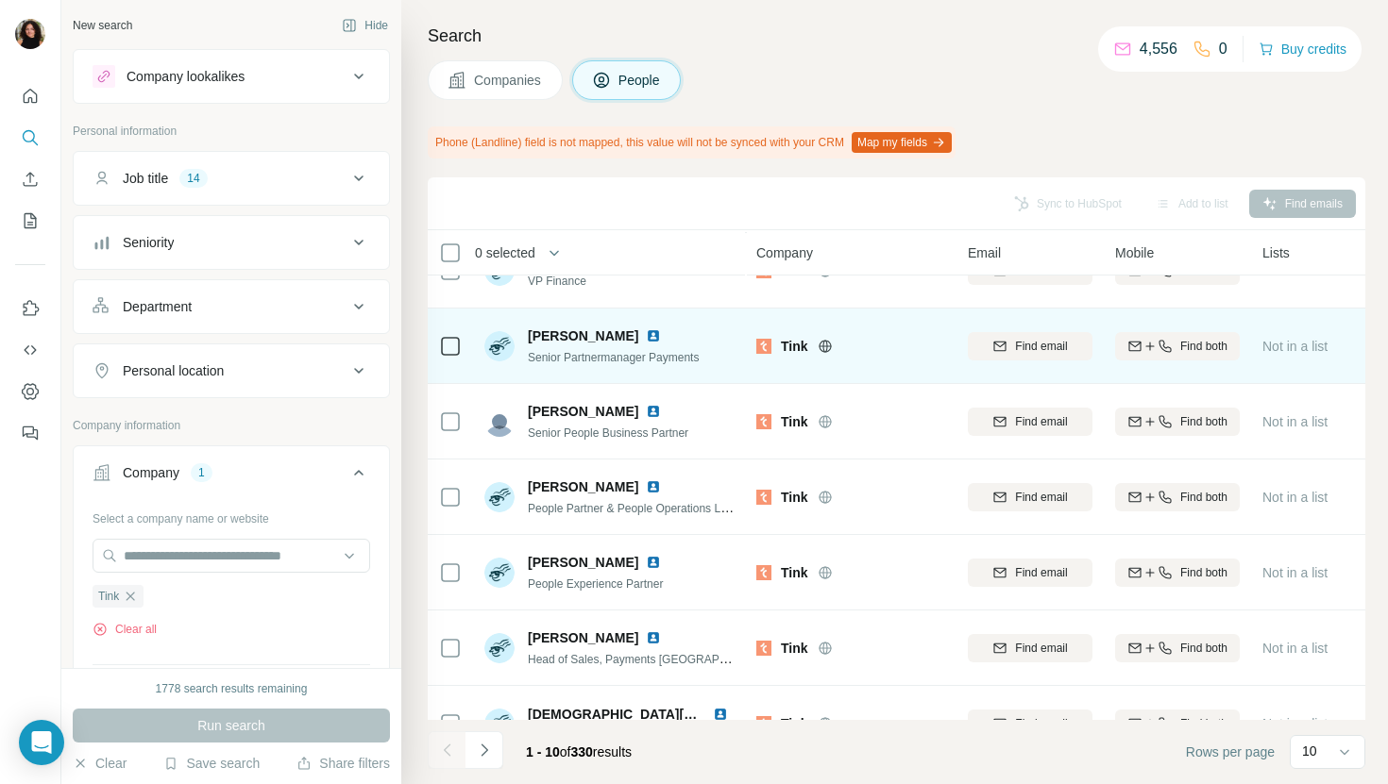
scroll to position [311, 0]
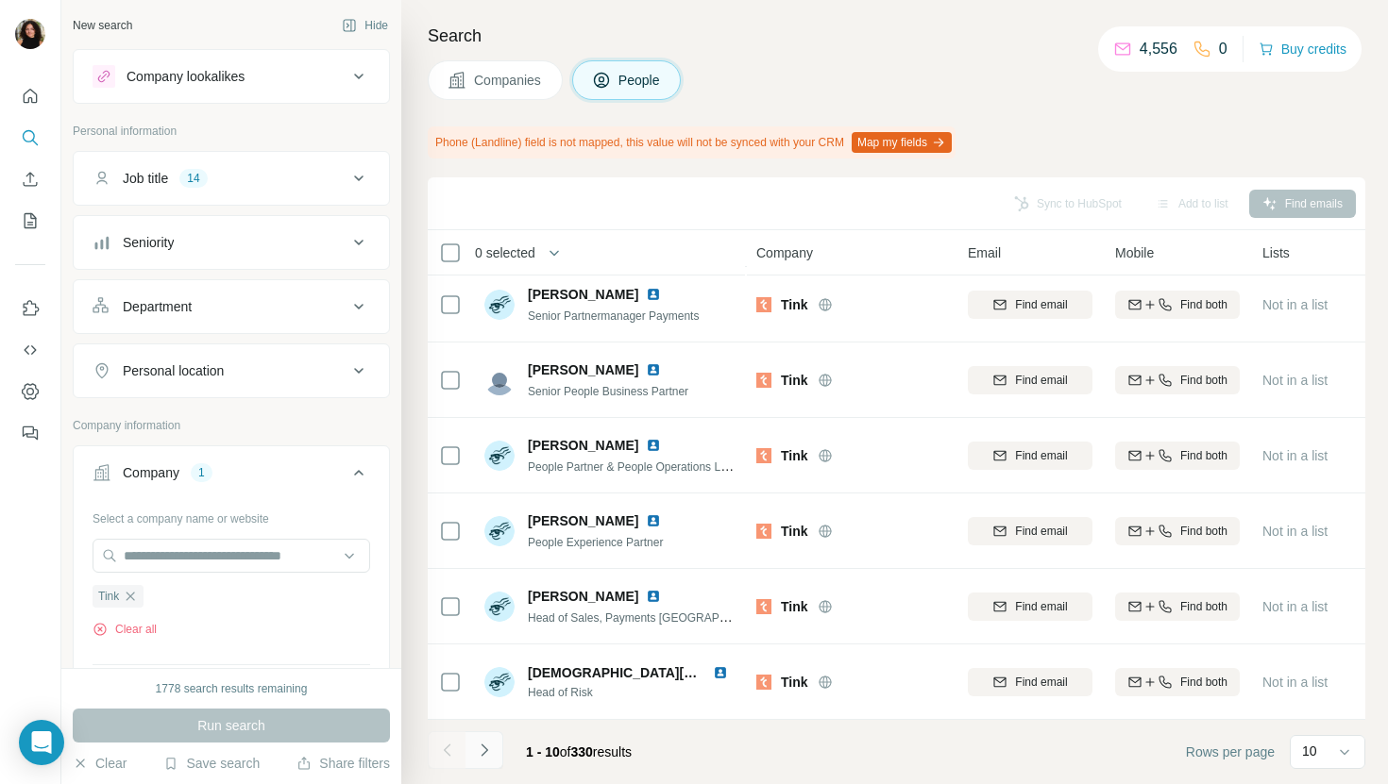
click at [483, 753] on icon "Navigate to next page" at bounding box center [484, 750] width 19 height 19
